Goal: Task Accomplishment & Management: Use online tool/utility

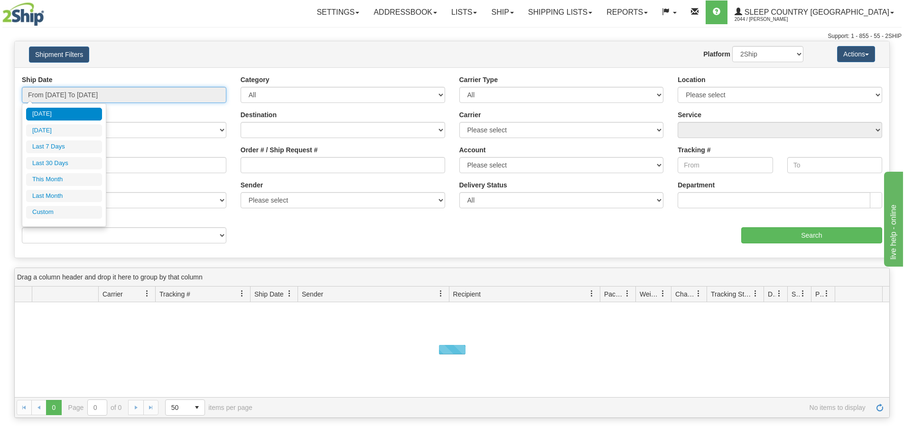
click at [60, 93] on input "From [DATE] To [DATE]" at bounding box center [124, 95] width 205 height 16
click at [51, 159] on li "Last 30 Days" at bounding box center [64, 163] width 76 height 13
type input "From 08/24/2025 To 09/22/2025"
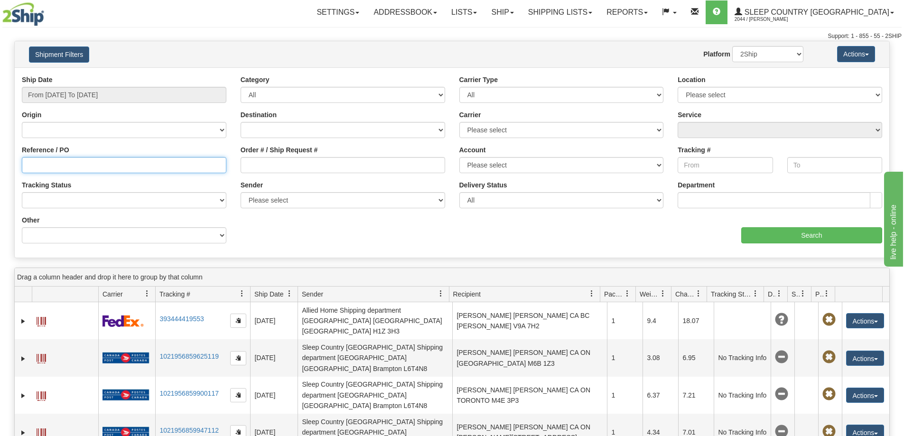
click at [32, 163] on input "Reference / PO" at bounding box center [124, 165] width 205 height 16
paste input "9000I085588"
type input "9000I085588"
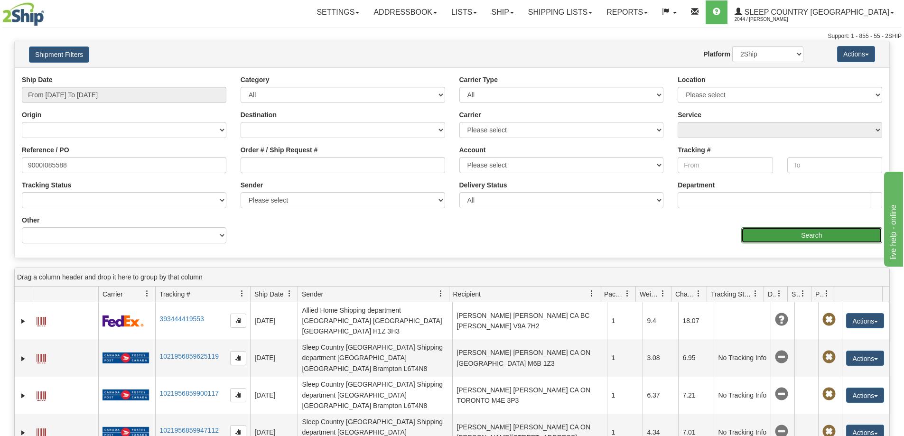
click at [787, 232] on input "Search" at bounding box center [811, 235] width 141 height 16
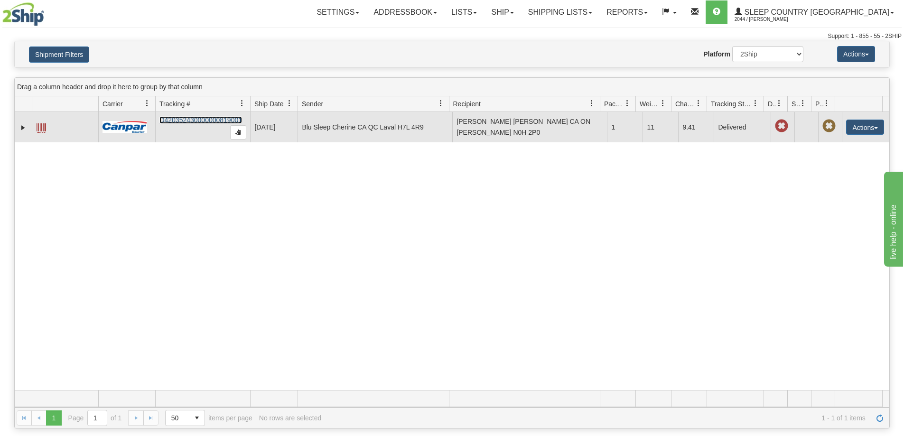
click at [201, 121] on link "D420352430000000819001" at bounding box center [200, 120] width 83 height 8
click at [856, 123] on button "Actions" at bounding box center [865, 127] width 38 height 15
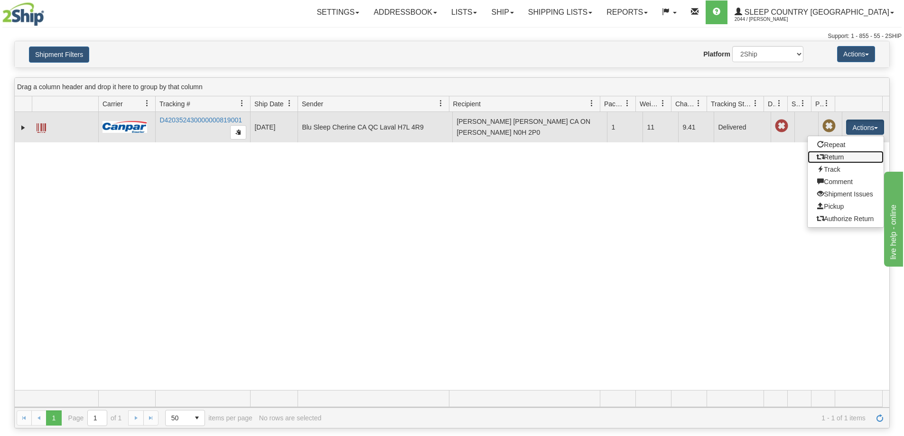
click at [841, 160] on link "Return" at bounding box center [846, 157] width 76 height 12
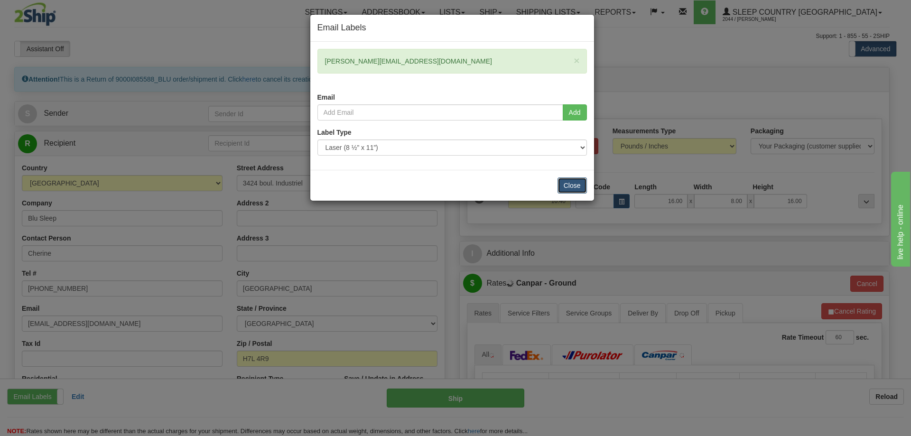
click at [577, 187] on button "Close" at bounding box center [572, 186] width 29 height 16
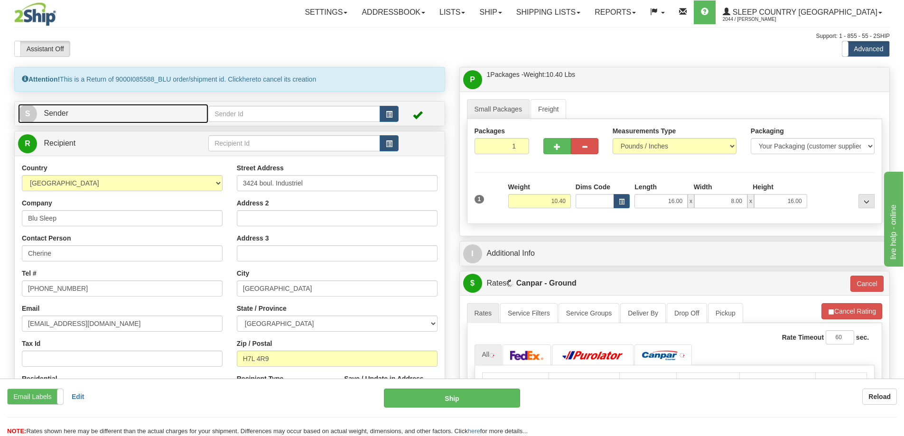
click at [121, 111] on link "S Sender" at bounding box center [113, 113] width 190 height 19
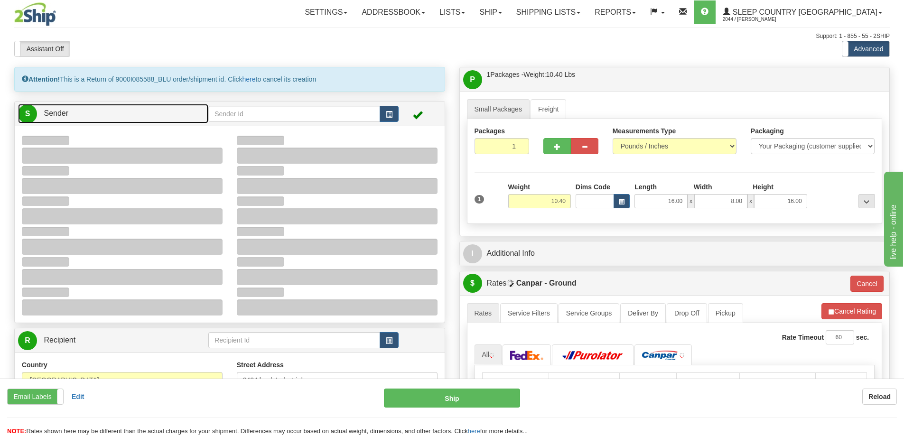
type input "10:56"
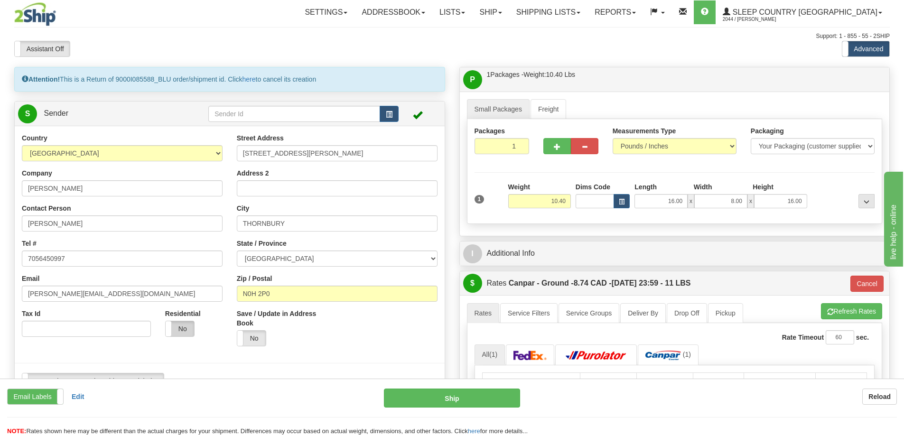
click at [185, 335] on label "No" at bounding box center [180, 328] width 28 height 15
type input "1"
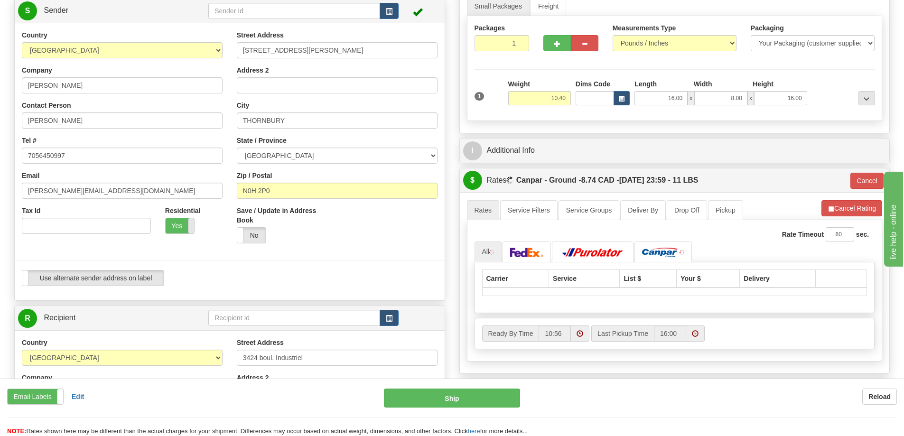
scroll to position [237, 0]
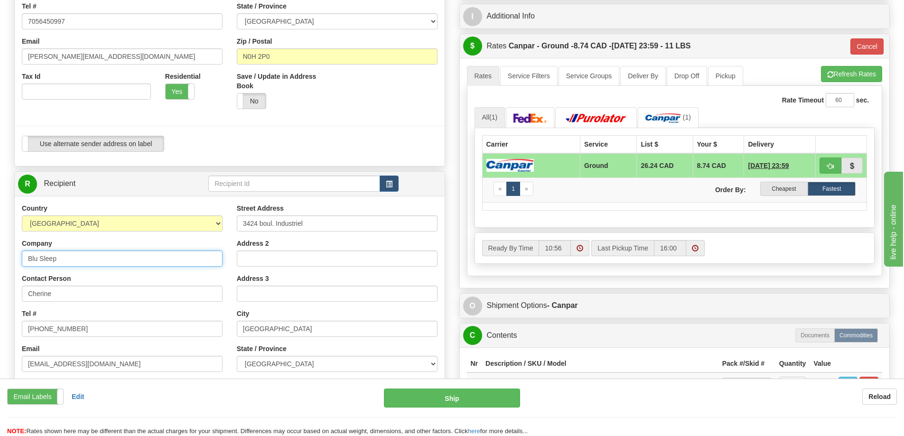
drag, startPoint x: 58, startPoint y: 259, endPoint x: 0, endPoint y: 260, distance: 57.9
click at [0, 260] on div "Toggle navigation Settings Shipping Preferences Fields Preferences New" at bounding box center [452, 171] width 904 height 816
type input "SLEEPCOUNTRY [GEOGRAPHIC_DATA]"
drag, startPoint x: 59, startPoint y: 293, endPoint x: 0, endPoint y: 296, distance: 59.4
click at [1, 296] on div "Toggle navigation Settings Shipping Preferences Fields Preferences New" at bounding box center [452, 171] width 904 height 816
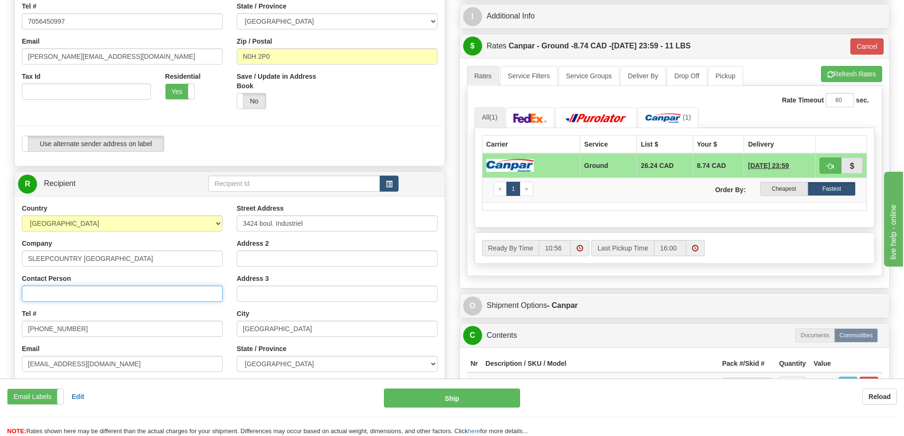
click at [81, 289] on input "Contact Person" at bounding box center [122, 294] width 201 height 16
type input "Shipping Department"
drag, startPoint x: 83, startPoint y: 330, endPoint x: 0, endPoint y: 329, distance: 82.6
click at [0, 330] on div "Toggle navigation Settings Shipping Preferences Fields Preferences New" at bounding box center [452, 171] width 904 height 816
click at [61, 335] on input "Tel #" at bounding box center [122, 329] width 201 height 16
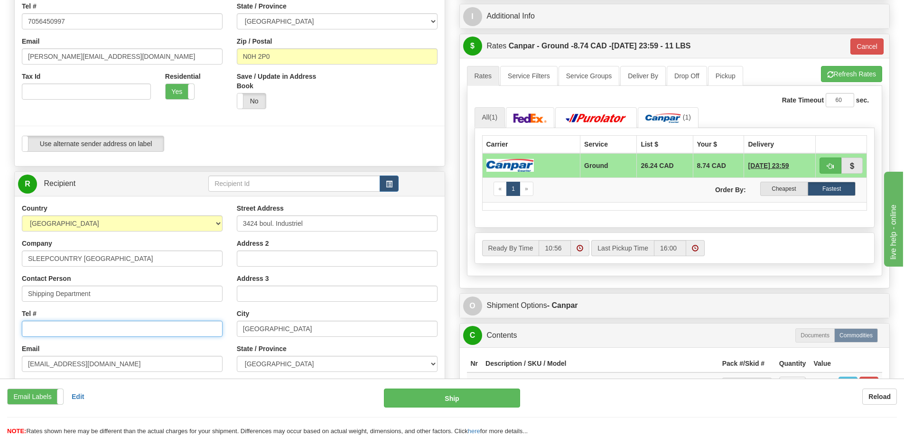
type input "[PHONE_NUMBER]"
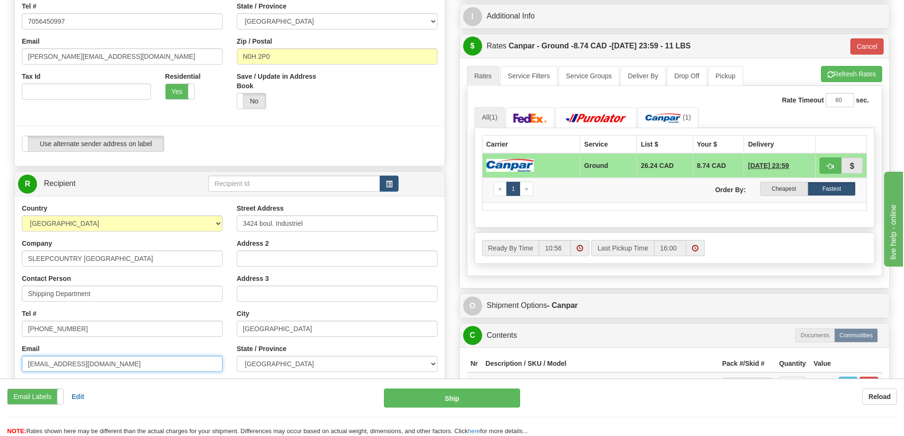
drag, startPoint x: 129, startPoint y: 370, endPoint x: 0, endPoint y: 371, distance: 129.1
click at [0, 371] on div "Toggle navigation Settings Shipping Preferences Fields Preferences New" at bounding box center [452, 171] width 904 height 816
click at [118, 366] on input "Email" at bounding box center [122, 364] width 201 height 16
type input "[EMAIL_ADDRESS][DOMAIN_NAME]"
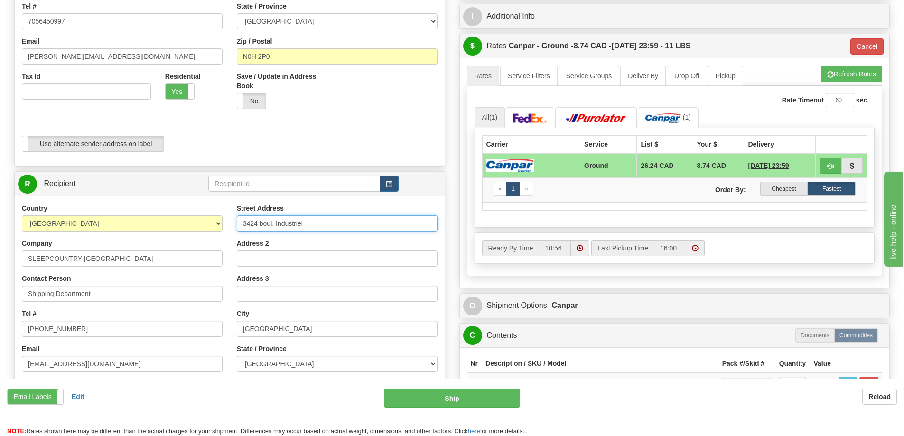
drag, startPoint x: 321, startPoint y: 222, endPoint x: 117, endPoint y: 218, distance: 203.6
click at [136, 214] on div "Country [GEOGRAPHIC_DATA] [GEOGRAPHIC_DATA] [GEOGRAPHIC_DATA] [GEOGRAPHIC_DATA]…" at bounding box center [230, 331] width 430 height 255
click at [253, 220] on input "Street Address" at bounding box center [337, 223] width 201 height 16
click at [269, 217] on input "Street Address" at bounding box center [337, 223] width 201 height 16
type input "[STREET_ADDRESS]"
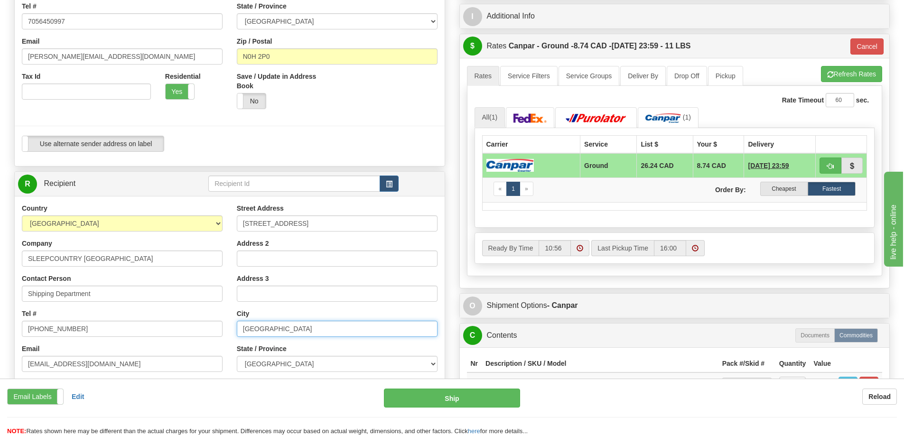
drag, startPoint x: 280, startPoint y: 329, endPoint x: 228, endPoint y: 335, distance: 52.0
click at [237, 329] on input "[GEOGRAPHIC_DATA]" at bounding box center [337, 329] width 201 height 16
click at [273, 327] on input "text" at bounding box center [337, 329] width 201 height 16
click at [264, 329] on input "text" at bounding box center [337, 329] width 201 height 16
type input "b"
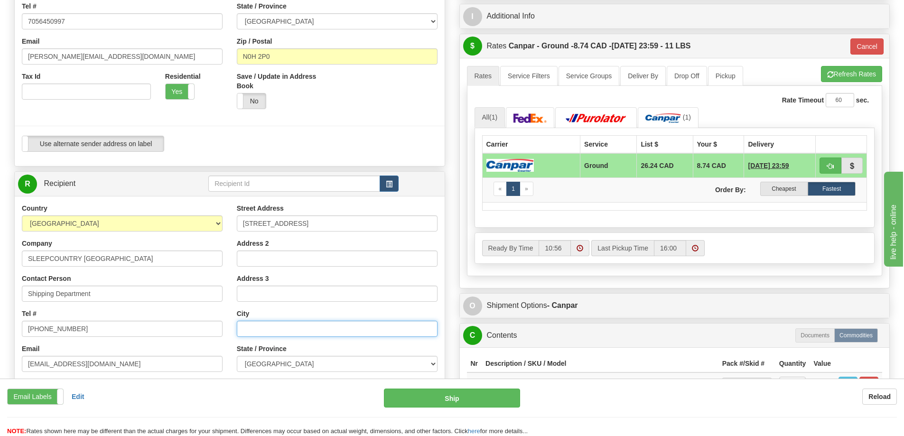
click at [264, 329] on input "text" at bounding box center [337, 329] width 201 height 16
type input "BELLEVILLE"
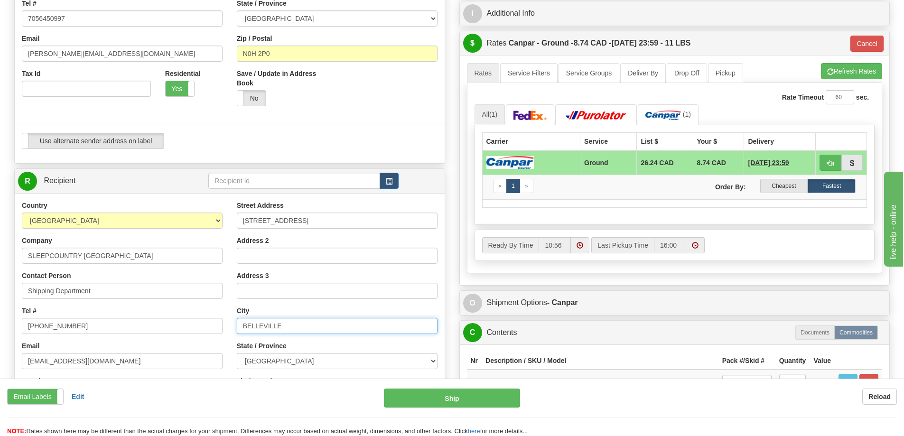
scroll to position [427, 0]
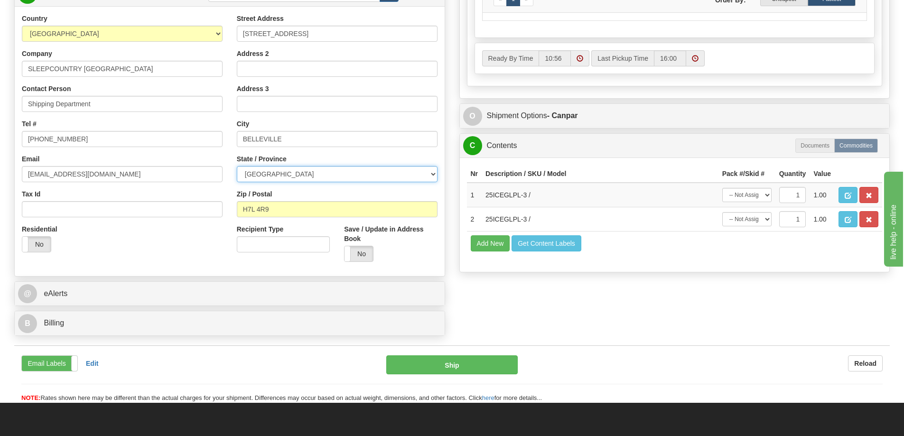
click at [317, 171] on select "[GEOGRAPHIC_DATA] [GEOGRAPHIC_DATA] [GEOGRAPHIC_DATA] [GEOGRAPHIC_DATA] [GEOGRA…" at bounding box center [337, 174] width 201 height 16
select select "ON"
click at [237, 166] on select "[GEOGRAPHIC_DATA] [GEOGRAPHIC_DATA] [GEOGRAPHIC_DATA] [GEOGRAPHIC_DATA] [GEOGRA…" at bounding box center [337, 174] width 201 height 16
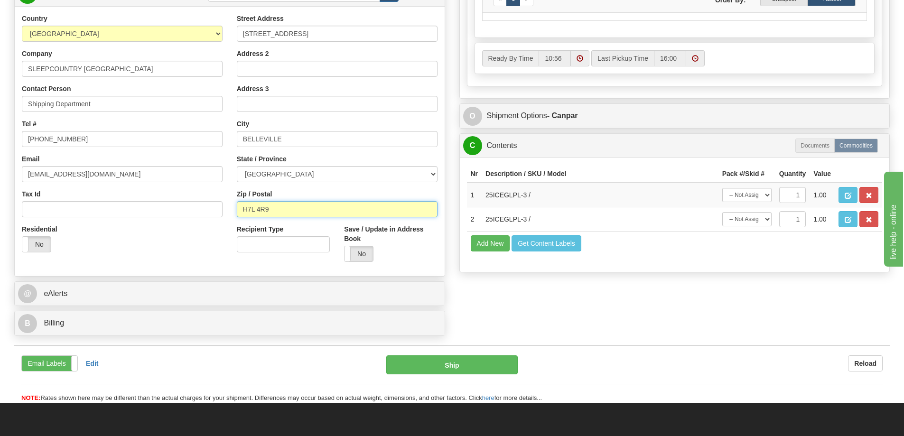
drag, startPoint x: 273, startPoint y: 210, endPoint x: 198, endPoint y: 208, distance: 74.5
click at [198, 208] on div "Country [GEOGRAPHIC_DATA] [GEOGRAPHIC_DATA] [GEOGRAPHIC_DATA] [GEOGRAPHIC_DATA]…" at bounding box center [230, 141] width 430 height 255
paste input "K8N 4Z6"
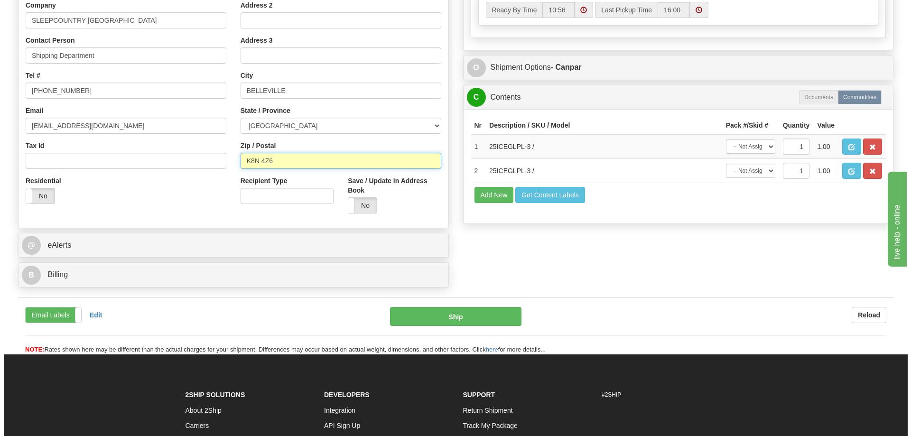
scroll to position [570, 0]
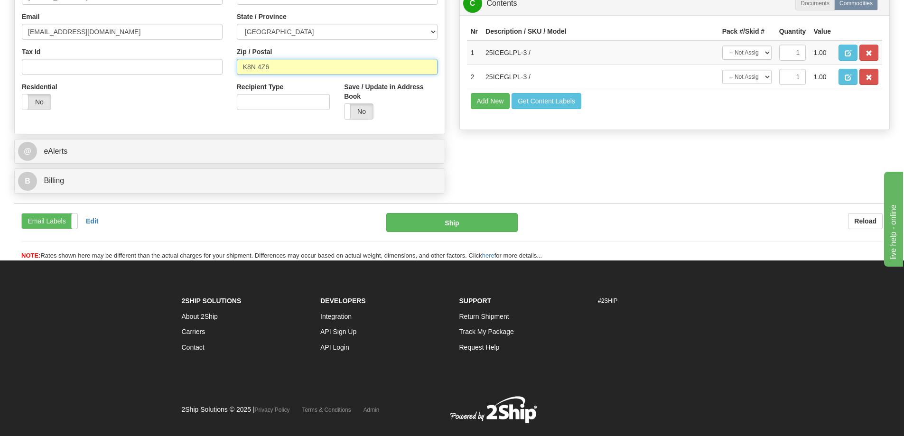
type input "K8N 4Z6"
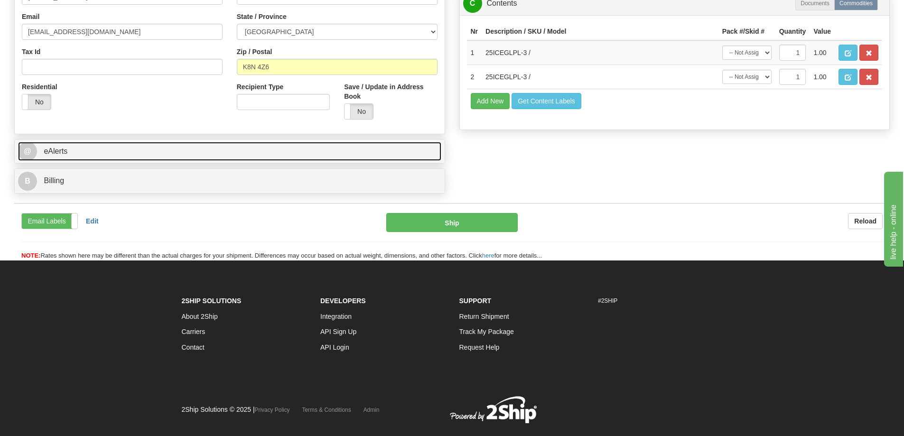
click at [66, 153] on span "eAlerts" at bounding box center [56, 151] width 24 height 8
type input "1"
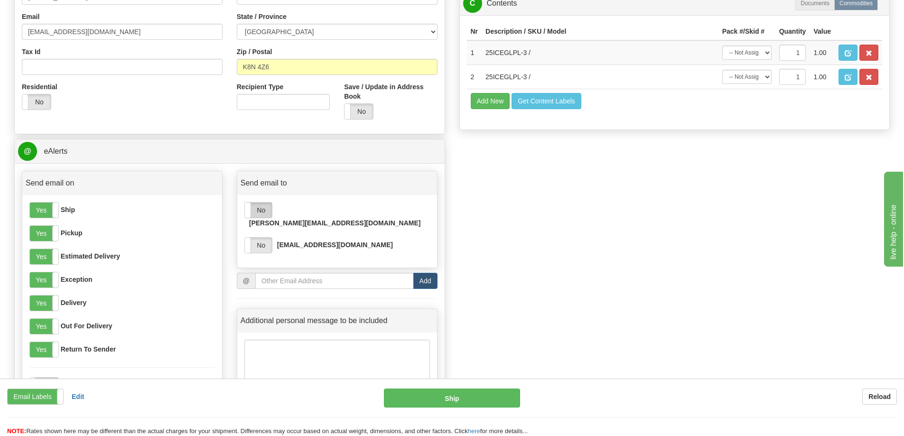
click at [262, 210] on label "No" at bounding box center [258, 210] width 27 height 15
click at [456, 398] on button "Ship" at bounding box center [452, 398] width 136 height 19
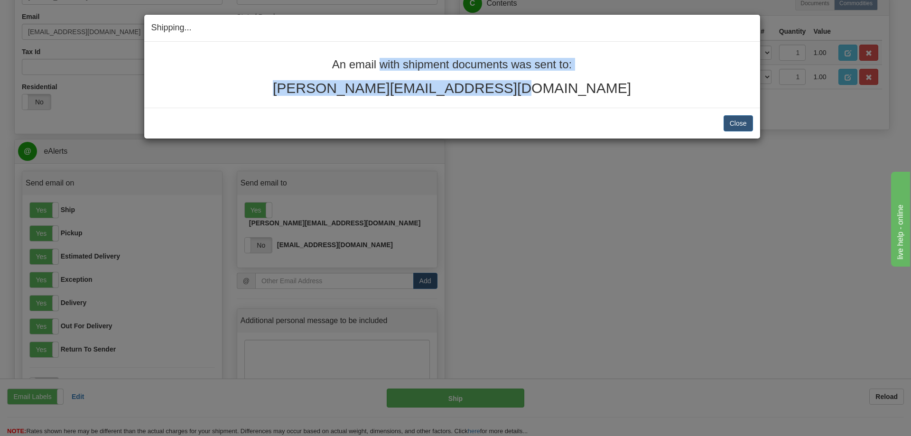
drag, startPoint x: 550, startPoint y: 92, endPoint x: 328, endPoint y: 61, distance: 223.3
click at [330, 60] on div "An email with shipment documents was sent to: [PERSON_NAME][EMAIL_ADDRESS][DOMA…" at bounding box center [452, 76] width 602 height 37
copy div "An email with shipment documents was sent to: [PERSON_NAME][EMAIL_ADDRESS][DOMA…"
click at [741, 120] on button "Close" at bounding box center [738, 123] width 29 height 16
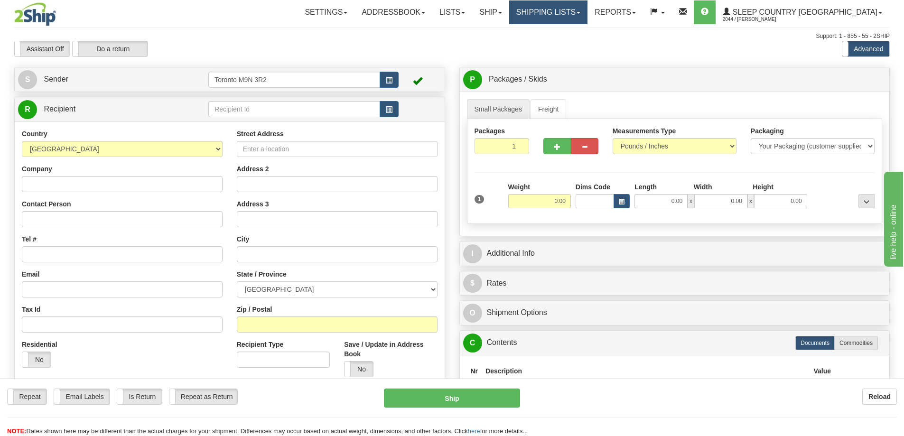
click at [588, 7] on link "Shipping lists" at bounding box center [548, 12] width 78 height 24
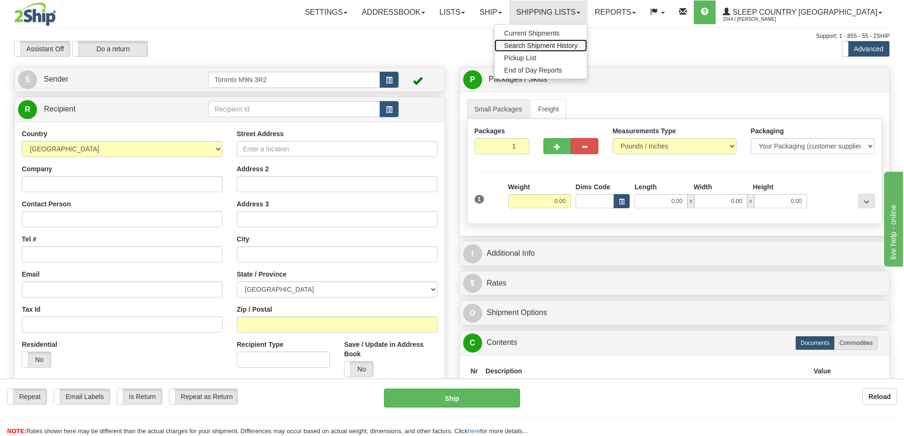
click at [578, 46] on span "Search Shipment History" at bounding box center [541, 46] width 74 height 8
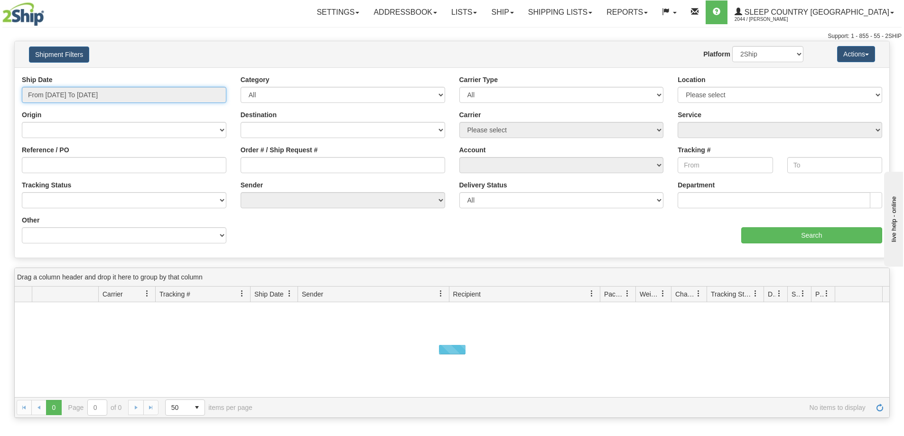
click at [78, 90] on input "From 09/21/2025 To 09/22/2025" at bounding box center [124, 95] width 205 height 16
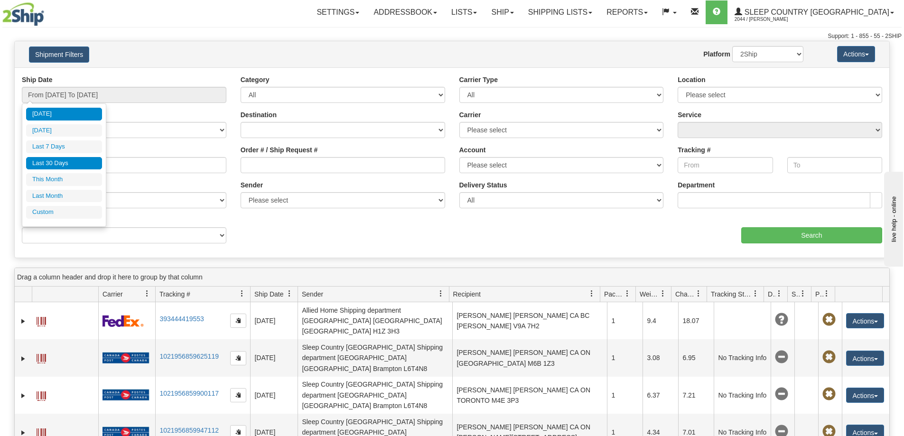
click at [67, 163] on li "Last 30 Days" at bounding box center [64, 163] width 76 height 13
type input "From 08/24/2025 To 09/22/2025"
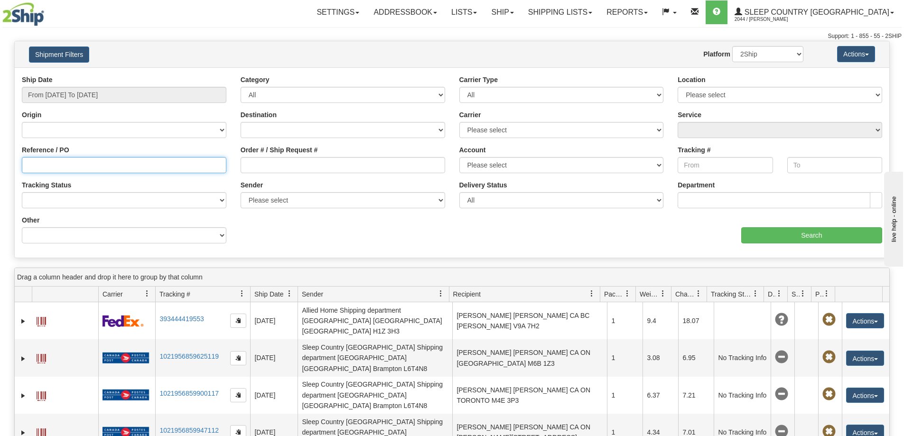
click at [33, 164] on input "Reference / PO" at bounding box center [124, 165] width 205 height 16
paste input "9000I085588"
type input "9000I085588"
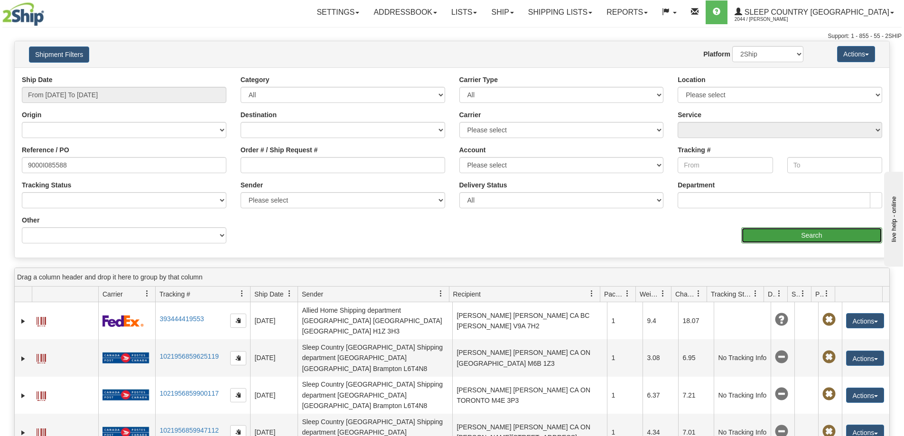
click at [821, 234] on input "Search" at bounding box center [811, 235] width 141 height 16
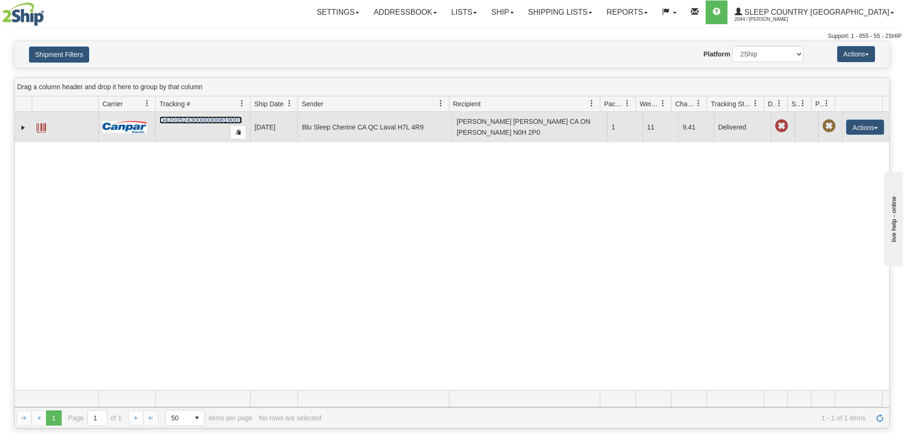
click at [185, 119] on link "D420352430000000819001" at bounding box center [200, 120] width 83 height 8
